Goal: Transaction & Acquisition: Purchase product/service

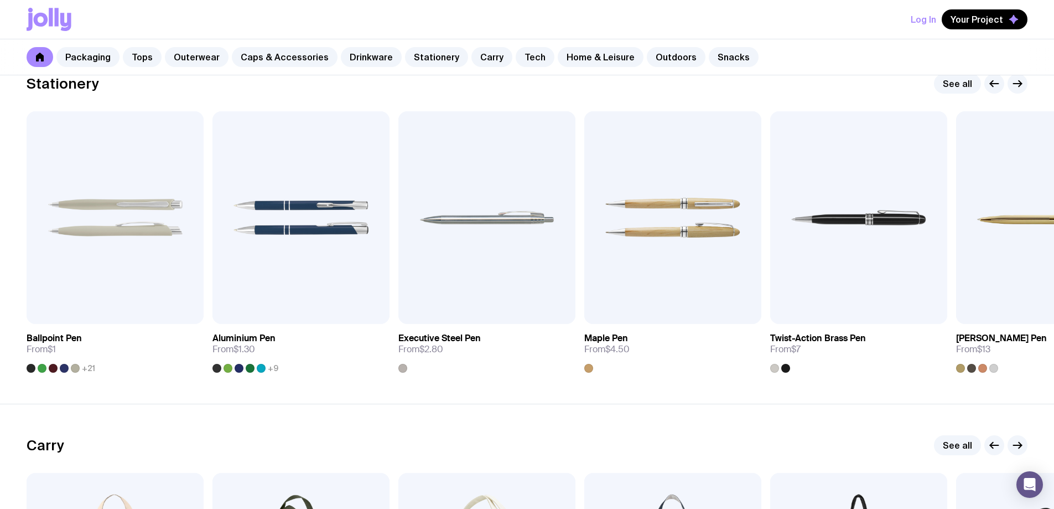
scroll to position [1771, 0]
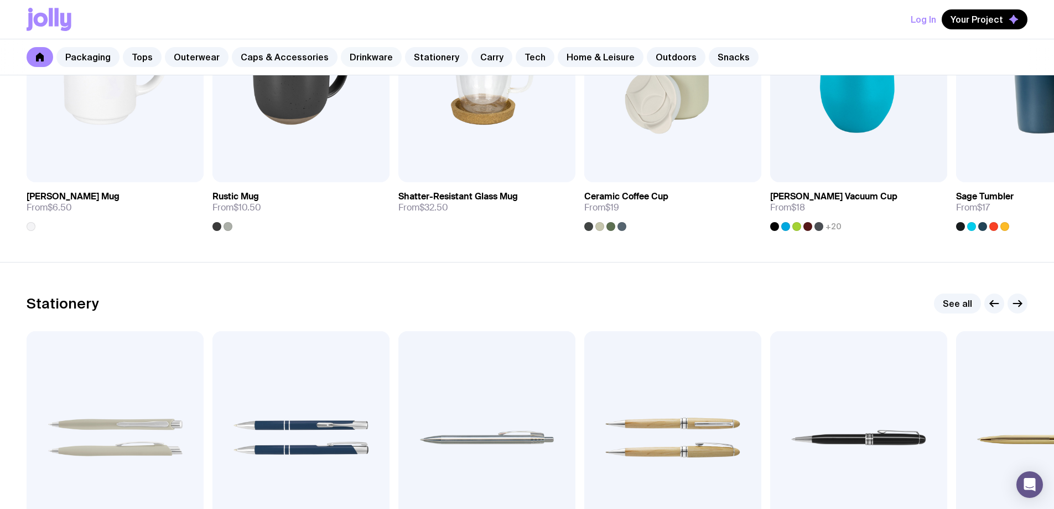
click at [358, 60] on link "Drinkware" at bounding box center [371, 57] width 61 height 20
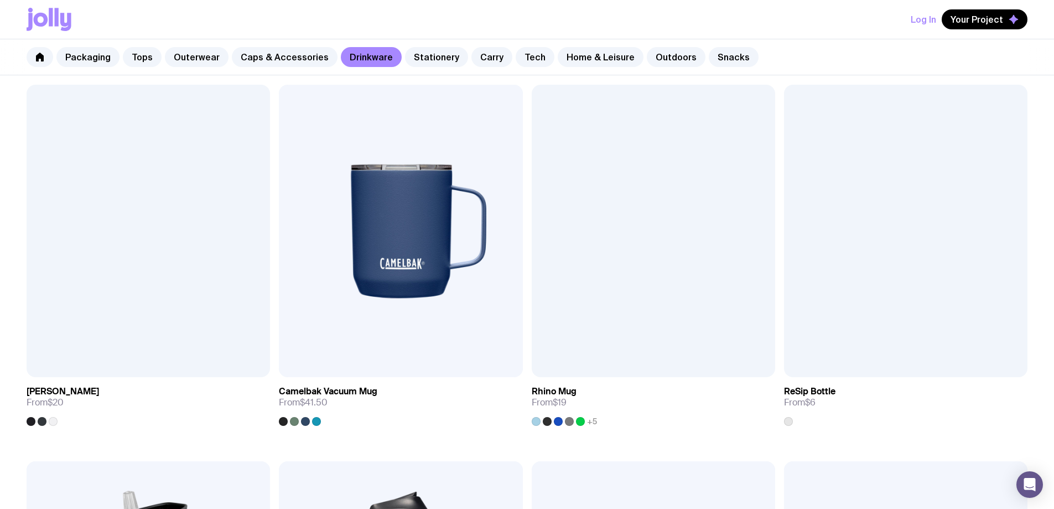
scroll to position [1045, 0]
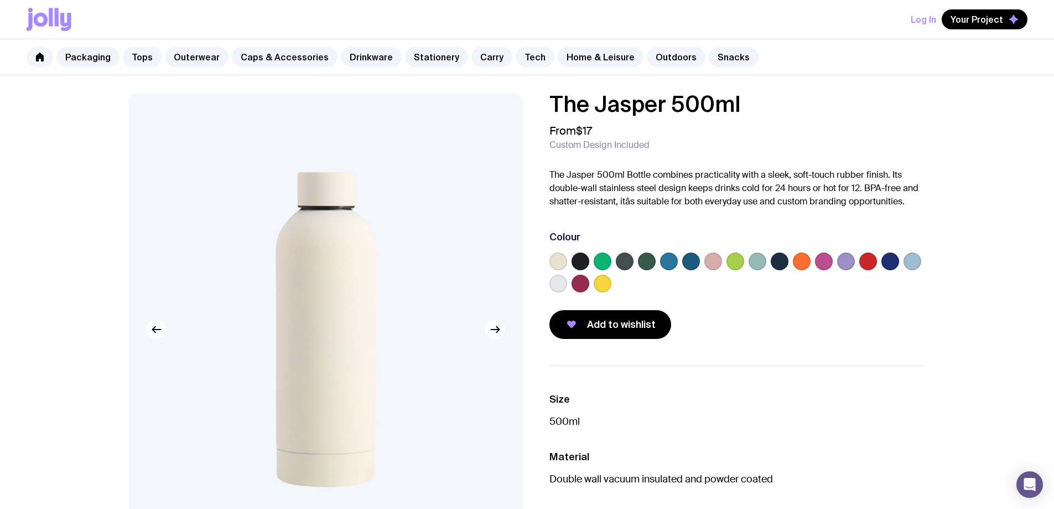
click at [652, 263] on label at bounding box center [647, 261] width 18 height 18
click at [0, 0] on input "radio" at bounding box center [0, 0] width 0 height 0
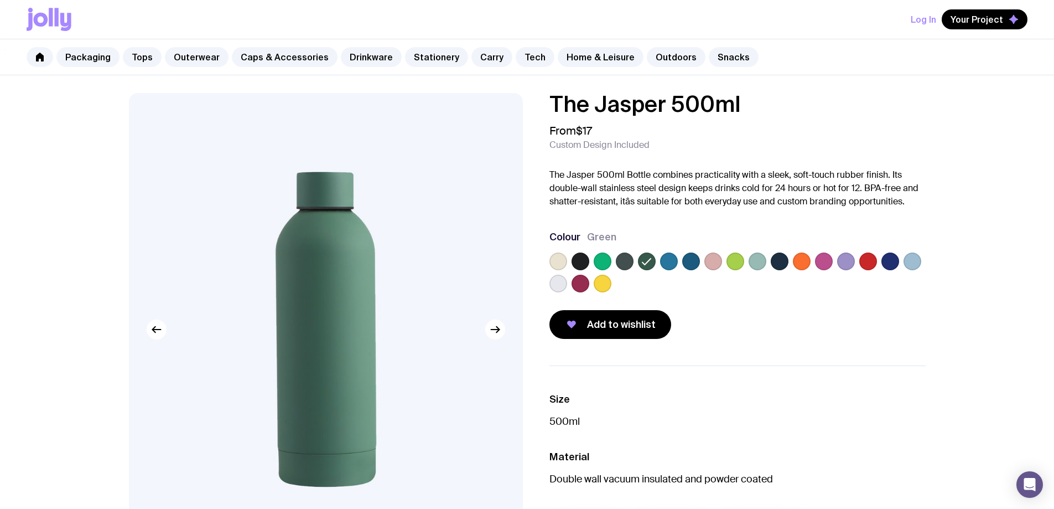
click at [671, 254] on label at bounding box center [669, 261] width 18 height 18
click at [0, 0] on input "radio" at bounding box center [0, 0] width 0 height 0
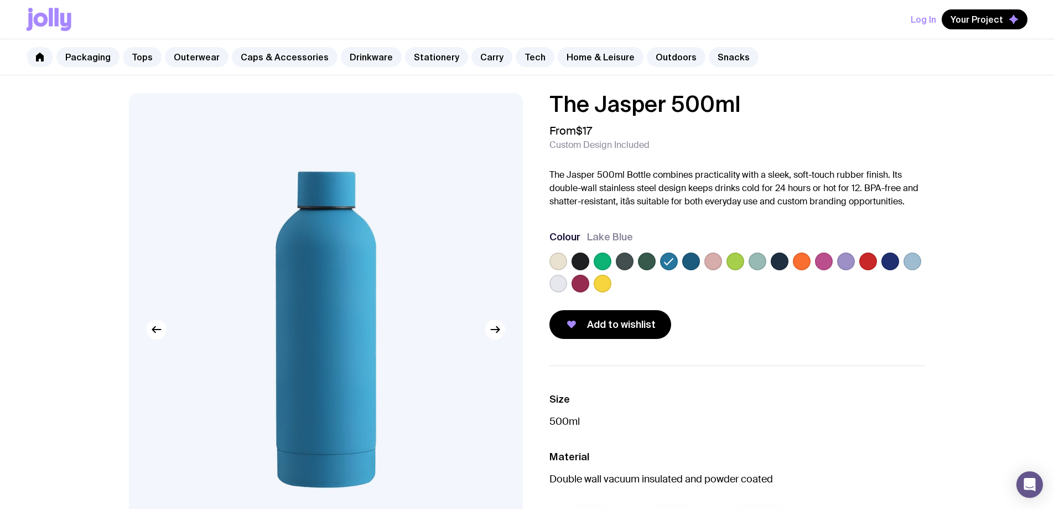
drag, startPoint x: 692, startPoint y: 257, endPoint x: 727, endPoint y: 258, distance: 34.9
click at [695, 257] on label at bounding box center [691, 261] width 18 height 18
click at [0, 0] on input "radio" at bounding box center [0, 0] width 0 height 0
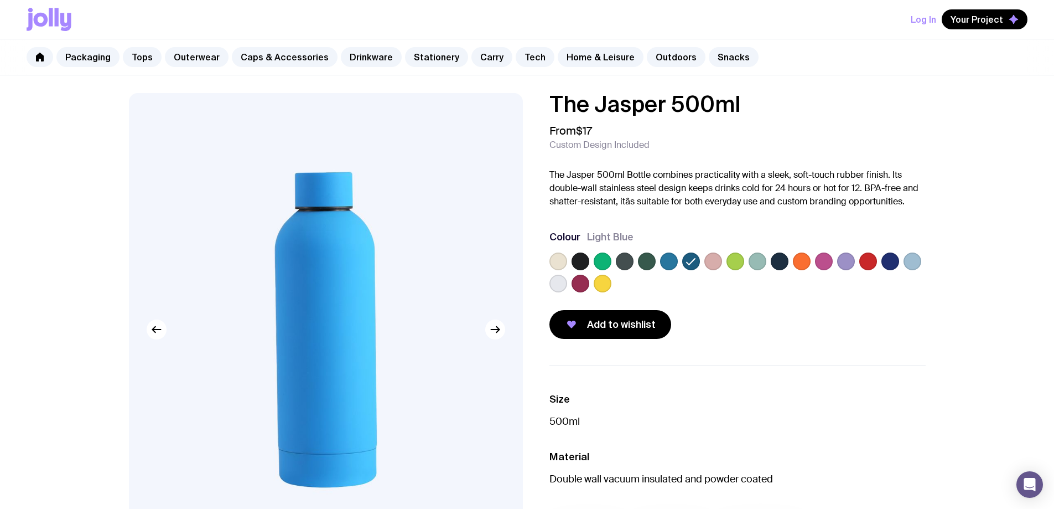
drag, startPoint x: 744, startPoint y: 258, endPoint x: 753, endPoint y: 258, distance: 8.3
click at [748, 258] on div at bounding box center [737, 274] width 376 height 44
click at [773, 258] on label at bounding box center [780, 261] width 18 height 18
click at [0, 0] on input "radio" at bounding box center [0, 0] width 0 height 0
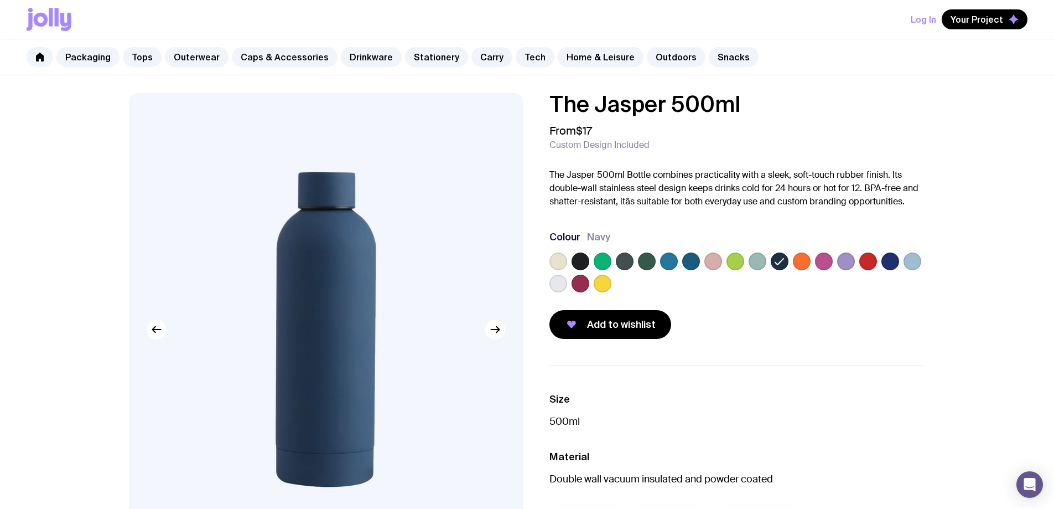
click at [796, 258] on label at bounding box center [802, 261] width 18 height 18
click at [0, 0] on input "radio" at bounding box center [0, 0] width 0 height 0
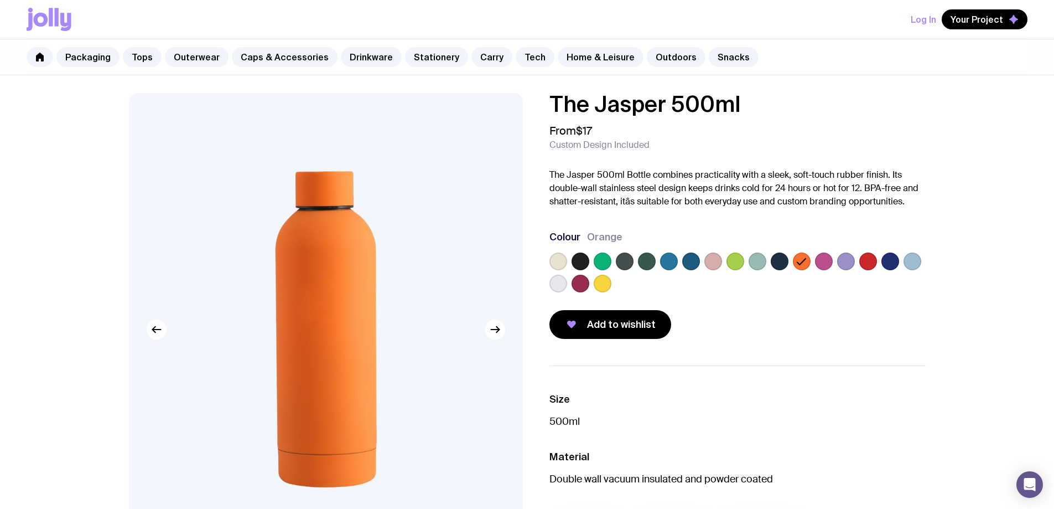
click at [818, 258] on label at bounding box center [824, 261] width 18 height 18
click at [0, 0] on input "radio" at bounding box center [0, 0] width 0 height 0
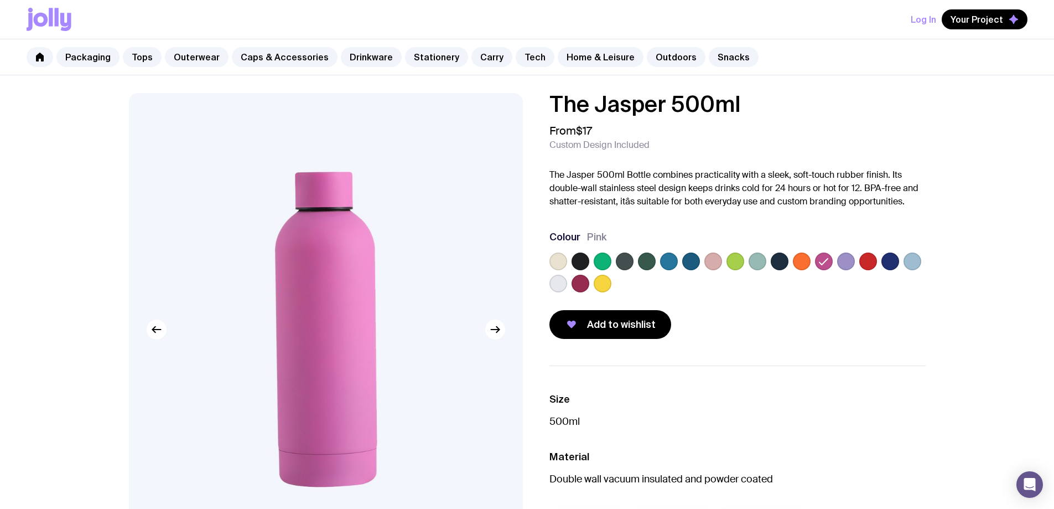
click at [831, 258] on label at bounding box center [824, 261] width 18 height 18
click at [0, 0] on input "radio" at bounding box center [0, 0] width 0 height 0
click at [856, 258] on div at bounding box center [737, 274] width 376 height 44
click at [891, 260] on label at bounding box center [890, 261] width 18 height 18
click at [0, 0] on input "radio" at bounding box center [0, 0] width 0 height 0
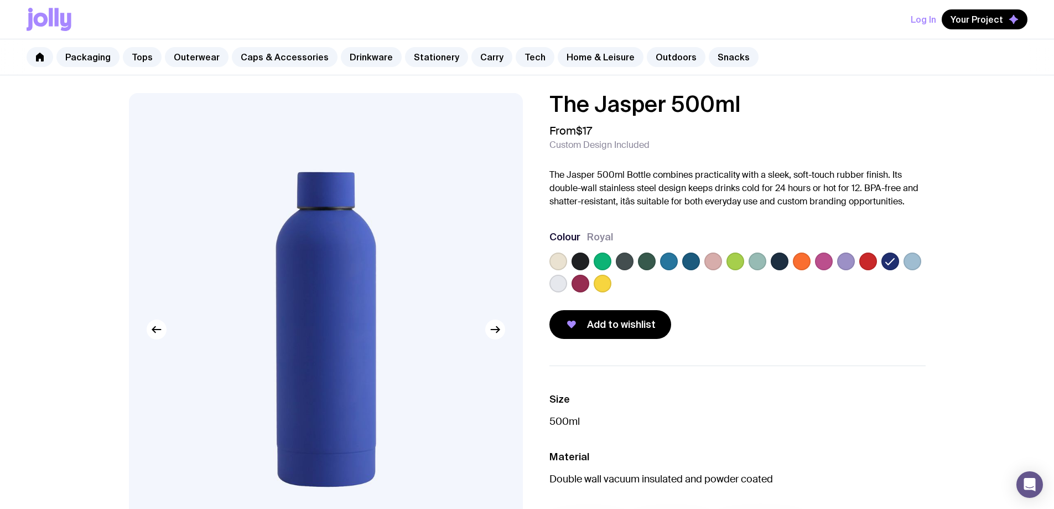
click at [601, 266] on label at bounding box center [603, 261] width 18 height 18
click at [0, 0] on input "radio" at bounding box center [0, 0] width 0 height 0
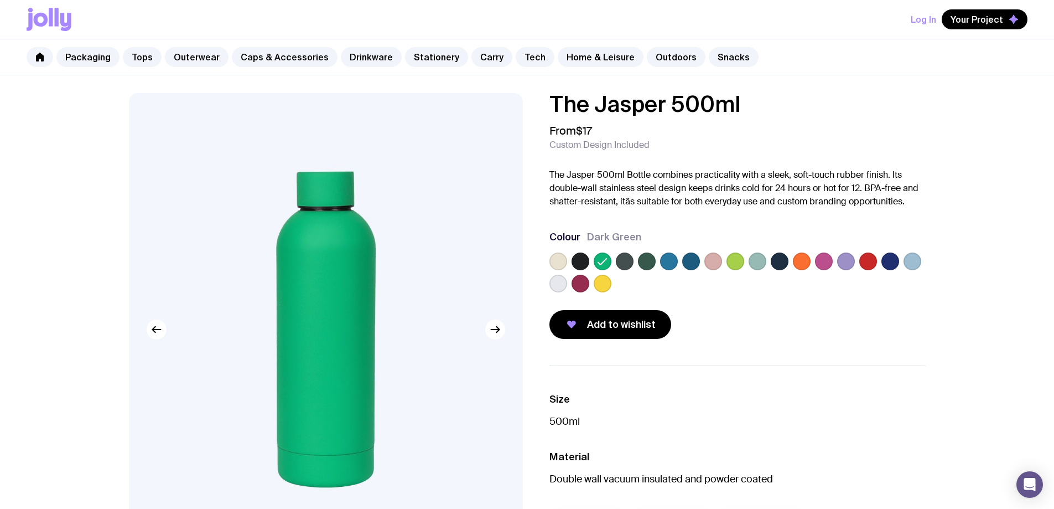
click at [584, 261] on label at bounding box center [581, 261] width 18 height 18
click at [0, 0] on input "radio" at bounding box center [0, 0] width 0 height 0
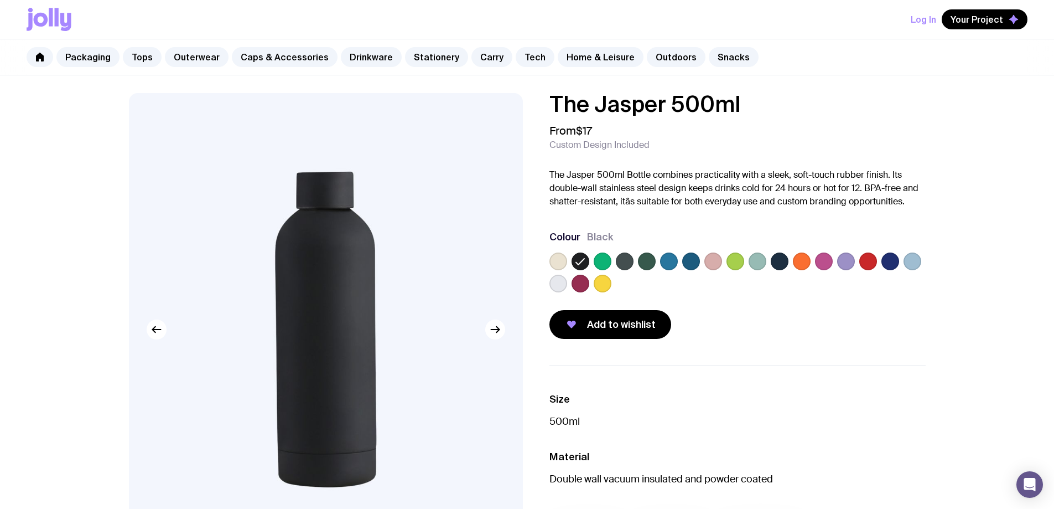
click at [601, 277] on label at bounding box center [603, 283] width 18 height 18
click at [0, 0] on input "radio" at bounding box center [0, 0] width 0 height 0
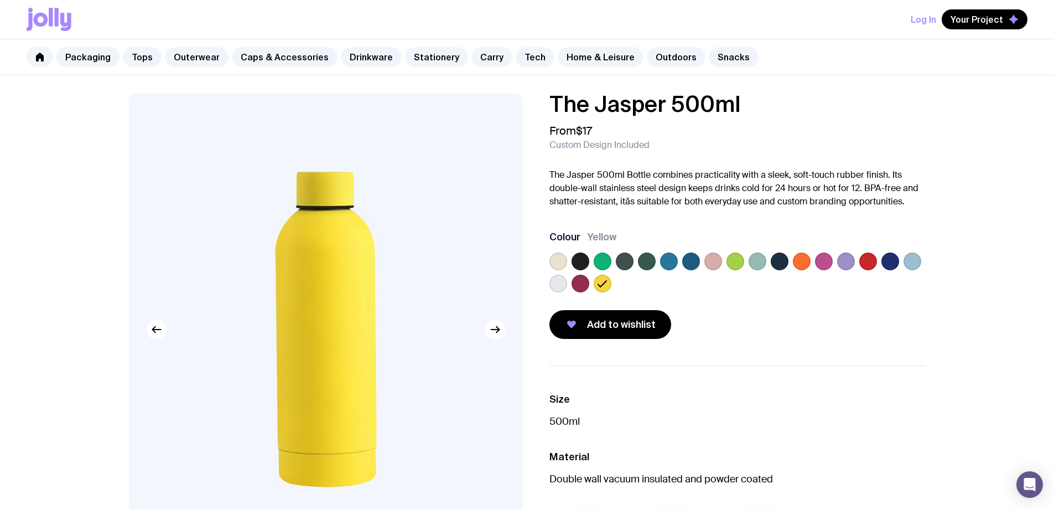
drag, startPoint x: 575, startPoint y: 281, endPoint x: 558, endPoint y: 281, distance: 17.2
click at [575, 281] on label at bounding box center [581, 283] width 18 height 18
click at [0, 0] on input "radio" at bounding box center [0, 0] width 0 height 0
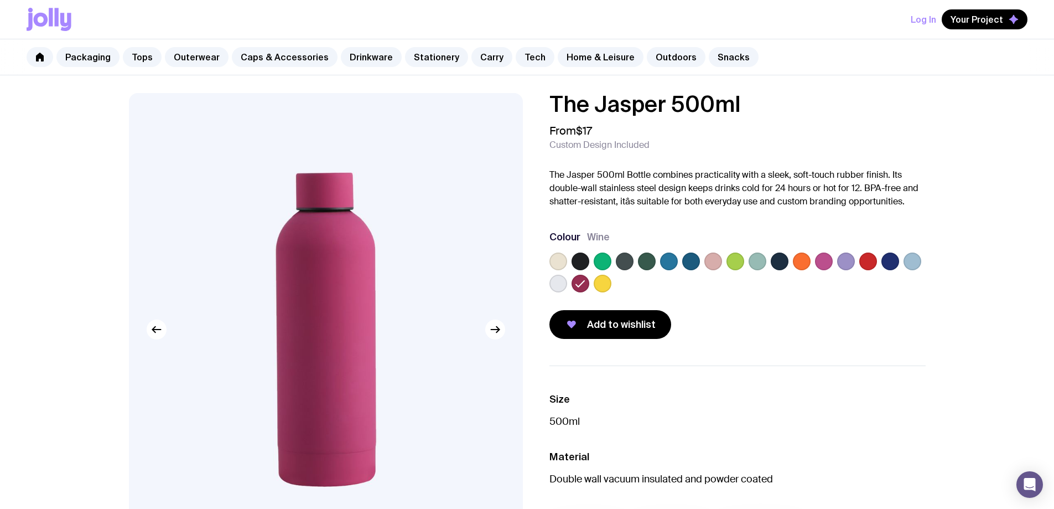
drag, startPoint x: 557, startPoint y: 282, endPoint x: 556, endPoint y: 262, distance: 20.0
click at [556, 282] on label at bounding box center [558, 283] width 18 height 18
click at [0, 0] on input "radio" at bounding box center [0, 0] width 0 height 0
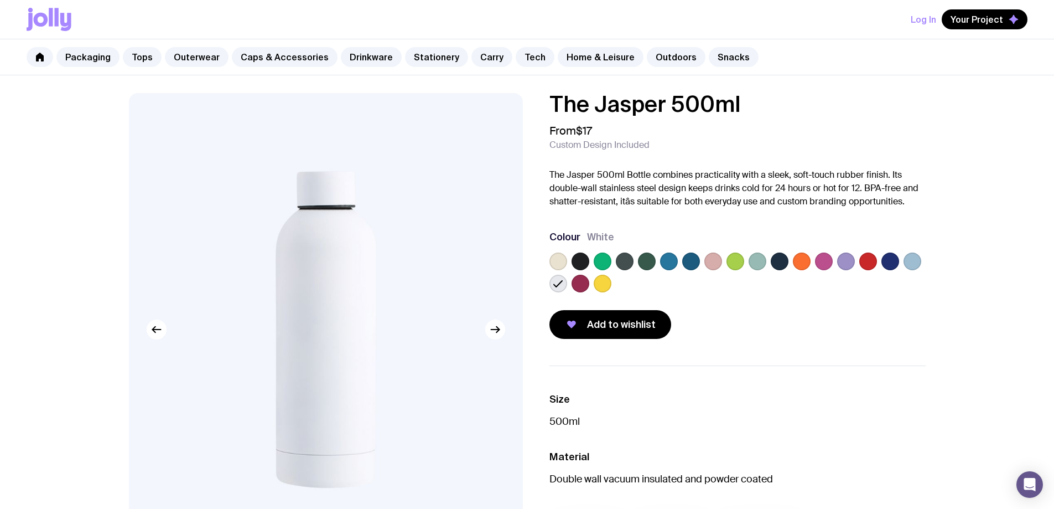
click at [556, 260] on label at bounding box center [558, 261] width 18 height 18
click at [0, 0] on input "radio" at bounding box center [0, 0] width 0 height 0
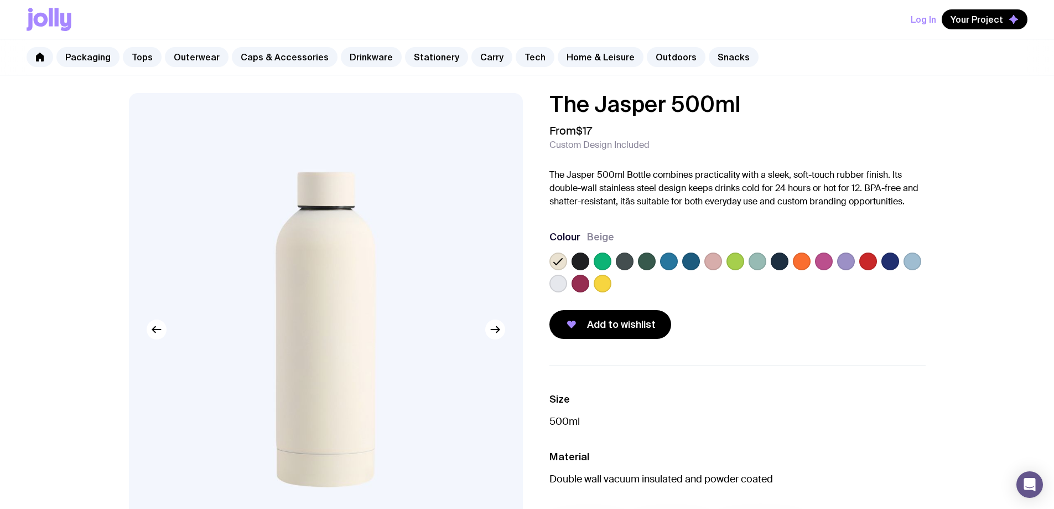
drag, startPoint x: 583, startPoint y: 263, endPoint x: 606, endPoint y: 260, distance: 24.0
click at [588, 262] on label at bounding box center [581, 261] width 18 height 18
click at [0, 0] on input "radio" at bounding box center [0, 0] width 0 height 0
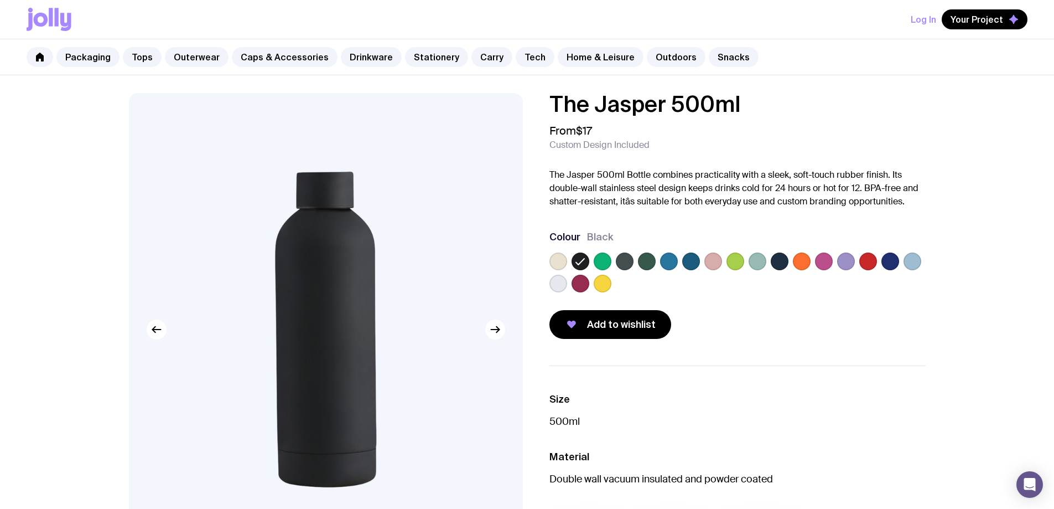
click at [618, 259] on div at bounding box center [737, 274] width 376 height 44
drag, startPoint x: 633, startPoint y: 260, endPoint x: 640, endPoint y: 261, distance: 6.7
click at [634, 260] on div at bounding box center [737, 274] width 376 height 44
click at [644, 261] on label at bounding box center [647, 261] width 18 height 18
click at [0, 0] on input "radio" at bounding box center [0, 0] width 0 height 0
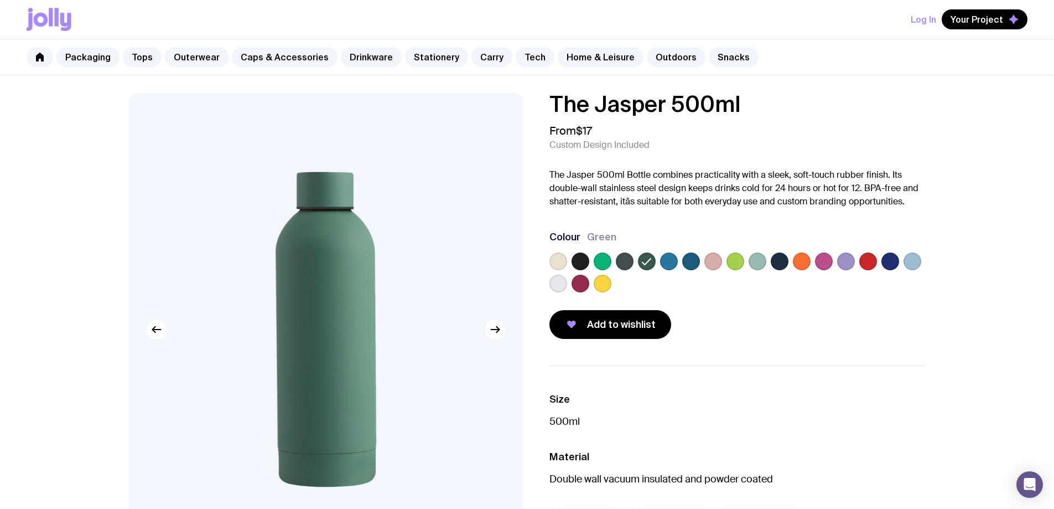
click at [589, 259] on label at bounding box center [581, 261] width 18 height 18
click at [0, 0] on input "radio" at bounding box center [0, 0] width 0 height 0
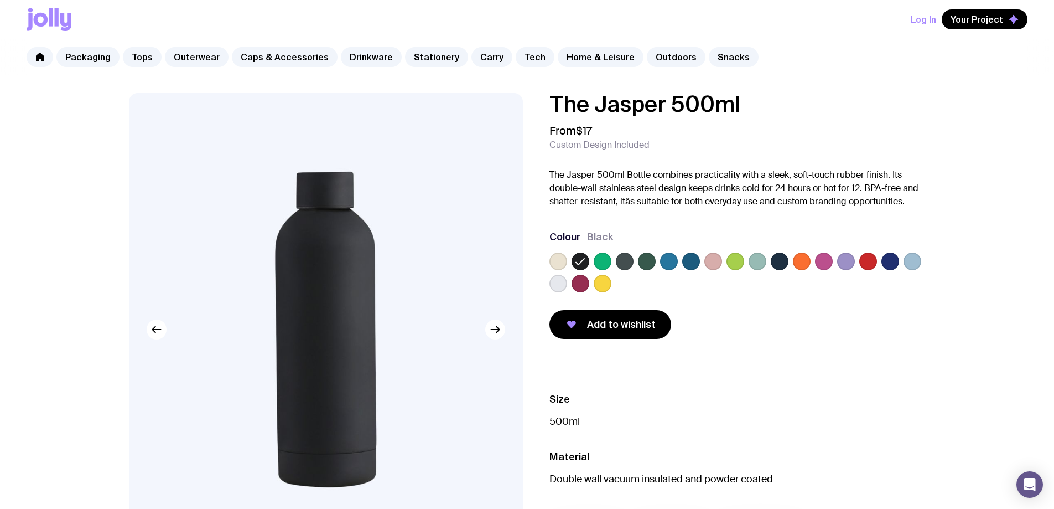
click at [598, 259] on label at bounding box center [603, 261] width 18 height 18
click at [0, 0] on input "radio" at bounding box center [0, 0] width 0 height 0
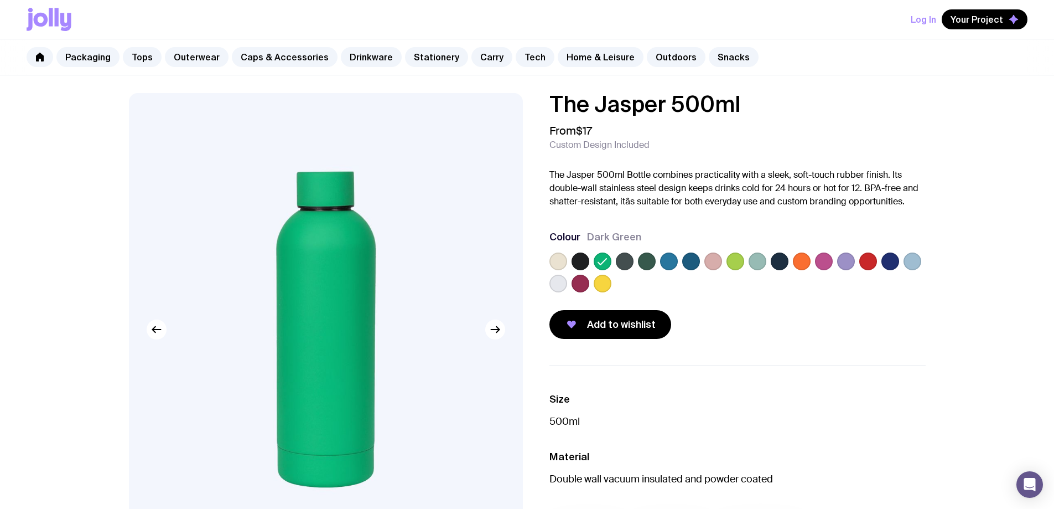
click at [645, 257] on label at bounding box center [647, 261] width 18 height 18
click at [0, 0] on input "radio" at bounding box center [0, 0] width 0 height 0
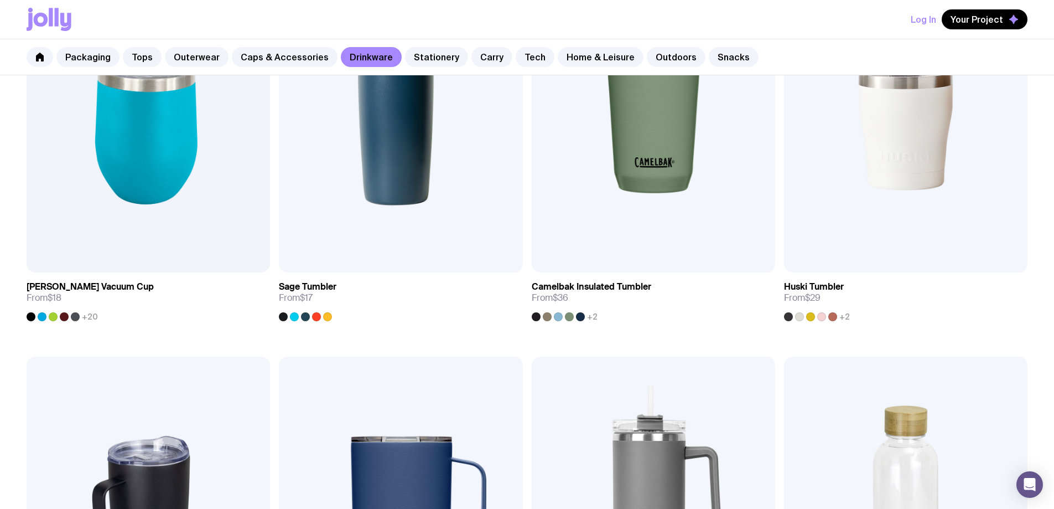
scroll to position [906, 0]
